Goal: Navigation & Orientation: Find specific page/section

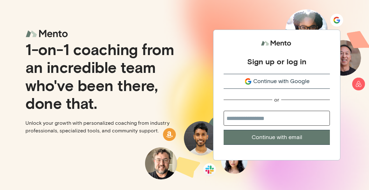
click at [240, 76] on button "Continue with Google" at bounding box center [276, 81] width 106 height 15
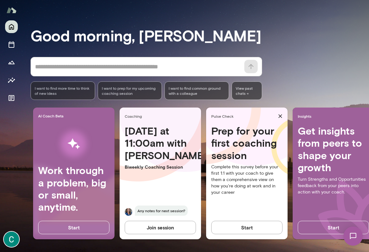
scroll to position [35, 0]
click at [10, 99] on icon "Documents" at bounding box center [12, 98] width 8 height 8
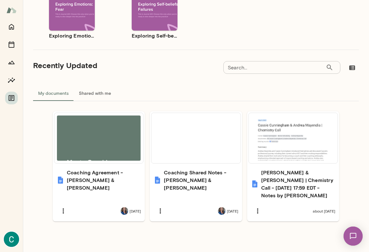
scroll to position [163, 0]
